Goal: Task Accomplishment & Management: Manage account settings

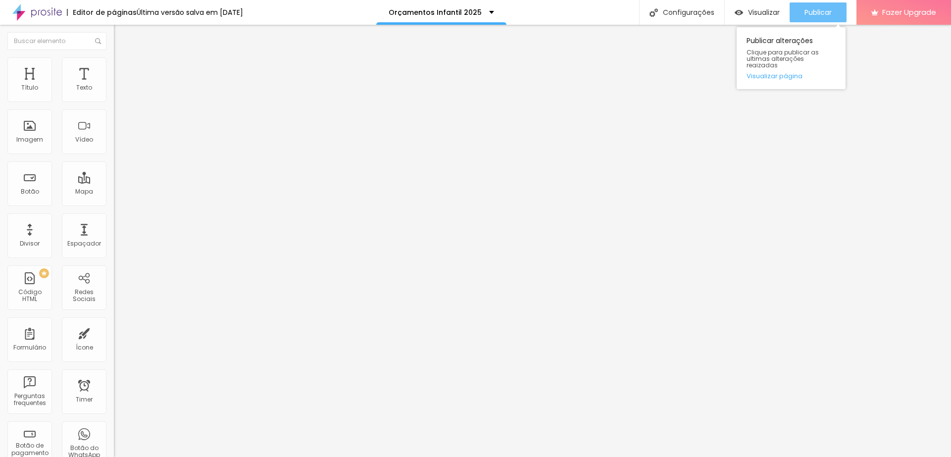
click at [812, 12] on span "Publicar" at bounding box center [818, 12] width 27 height 8
click at [817, 11] on span "Publicar" at bounding box center [818, 12] width 27 height 8
click at [123, 67] on span "Avançado" at bounding box center [139, 64] width 33 height 8
click at [123, 58] on span "Estilo" at bounding box center [130, 54] width 15 height 8
type input "47"
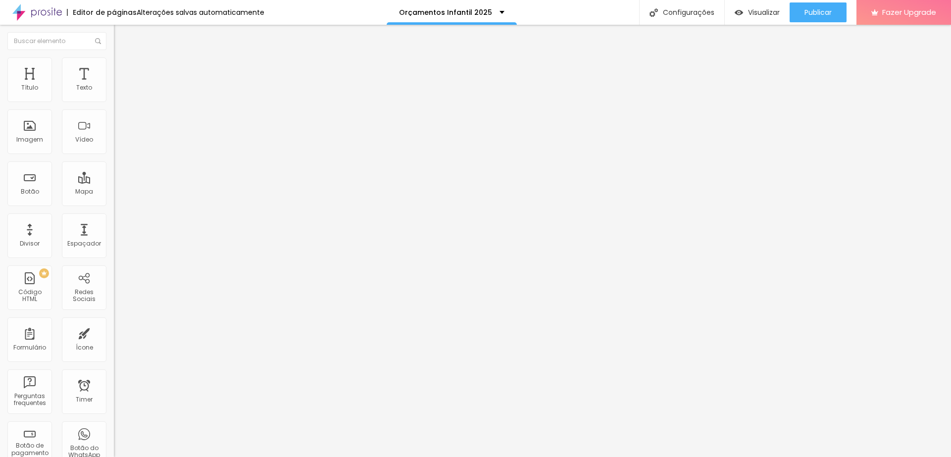
type input "47"
type input "41"
type input "38"
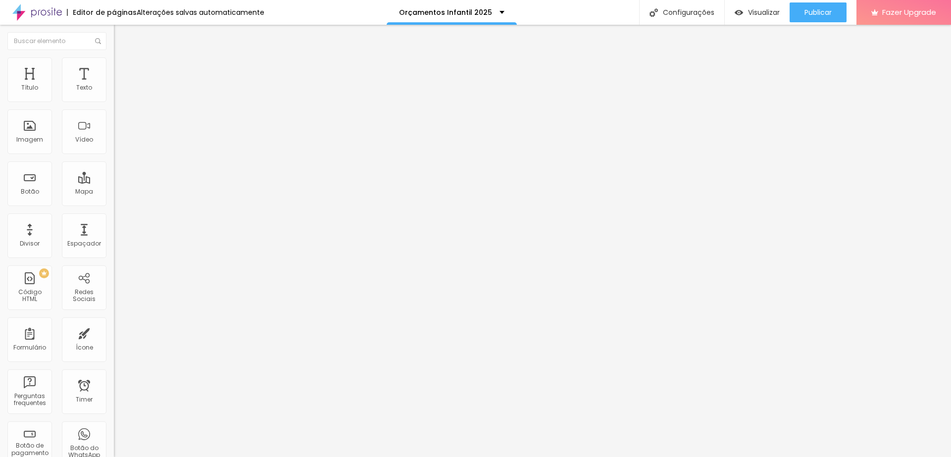
type input "39"
type input "40"
type input "42"
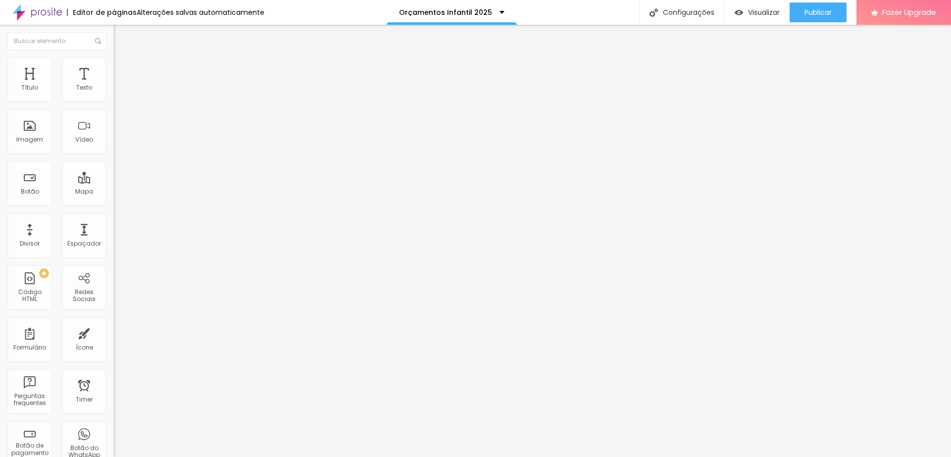
type input "42"
type input "43"
type input "44"
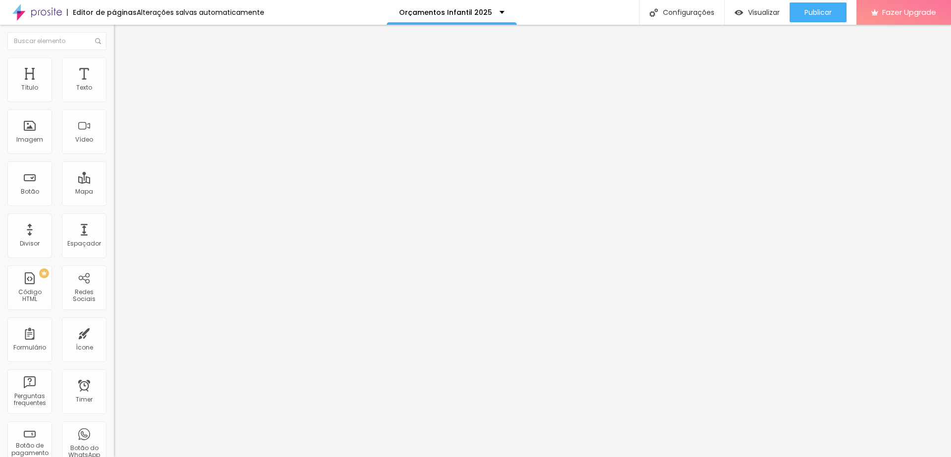
type input "45"
type input "46"
type input "47"
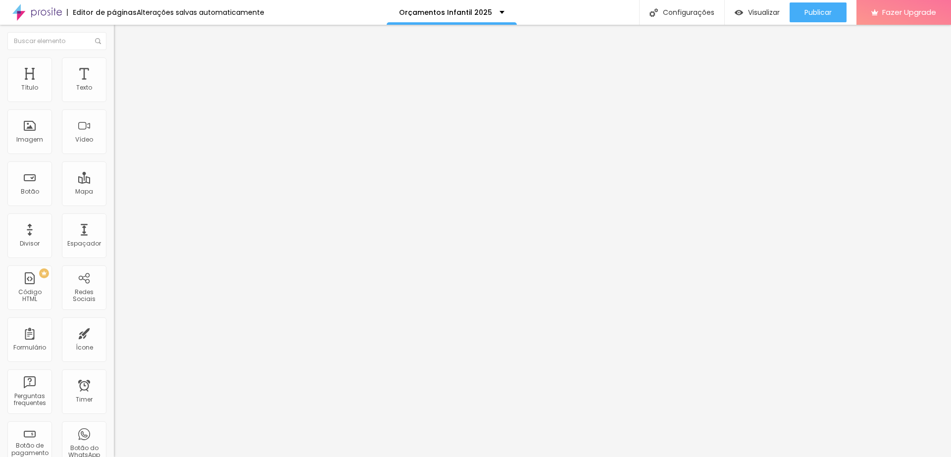
type input "47"
type input "48"
type input "49"
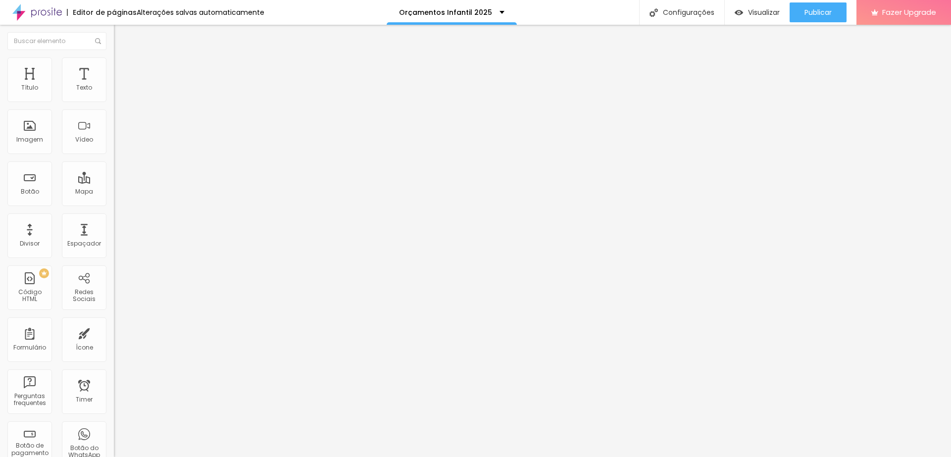
type input "50"
type input "52"
type input "51"
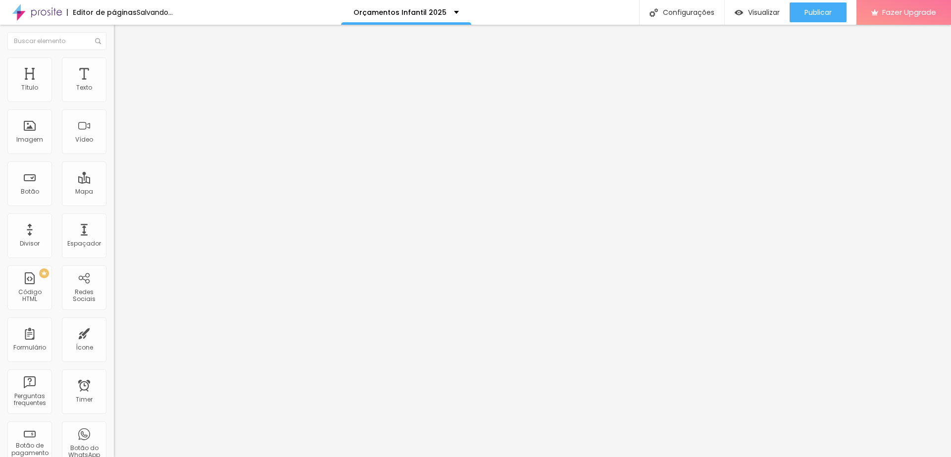
type input "51"
type input "50"
type input "49"
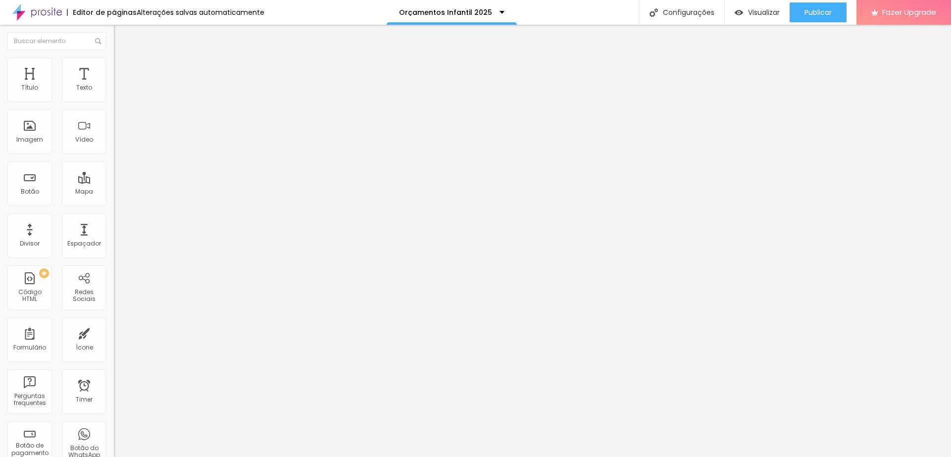
type input "50"
type input "51"
type input "50"
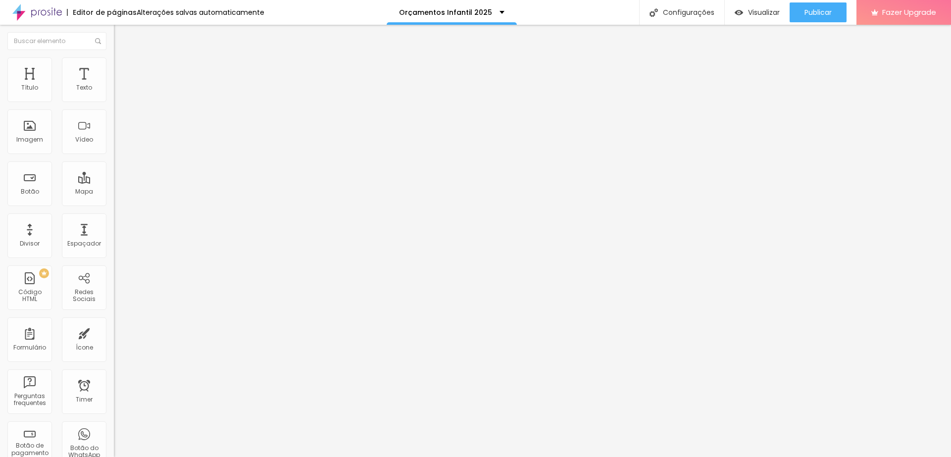
type input "50"
click at [114, 234] on input "range" at bounding box center [146, 238] width 64 height 8
click at [823, 8] on span "Publicar" at bounding box center [818, 12] width 27 height 8
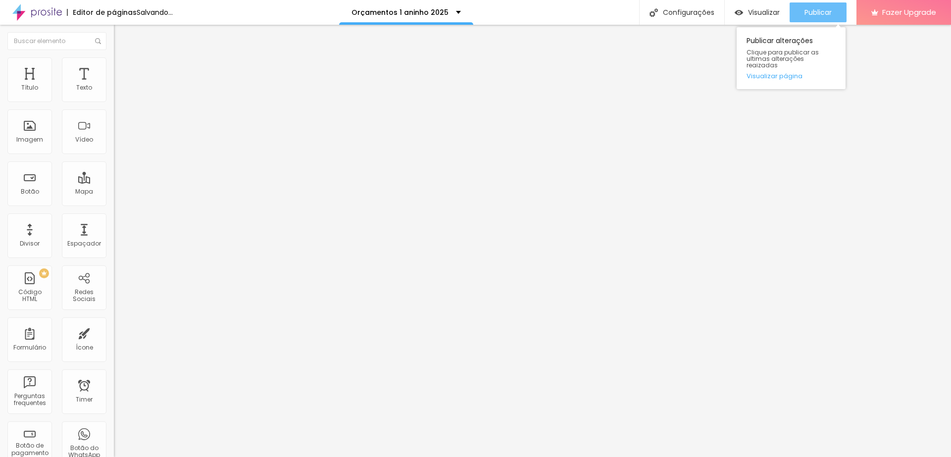
click at [814, 11] on span "Publicar" at bounding box center [818, 12] width 27 height 8
drag, startPoint x: 807, startPoint y: 11, endPoint x: 786, endPoint y: 0, distance: 23.7
click at [807, 11] on span "Publicar" at bounding box center [818, 12] width 27 height 8
click at [811, 11] on span "Publicar" at bounding box center [818, 12] width 27 height 8
